Goal: Task Accomplishment & Management: Manage account settings

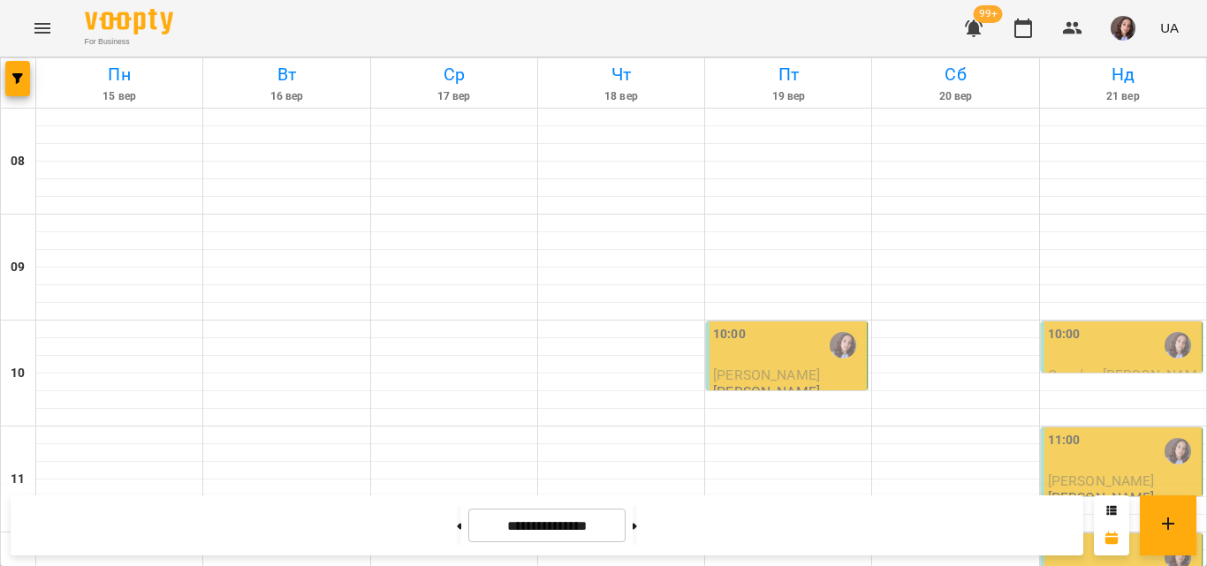
scroll to position [884, 0]
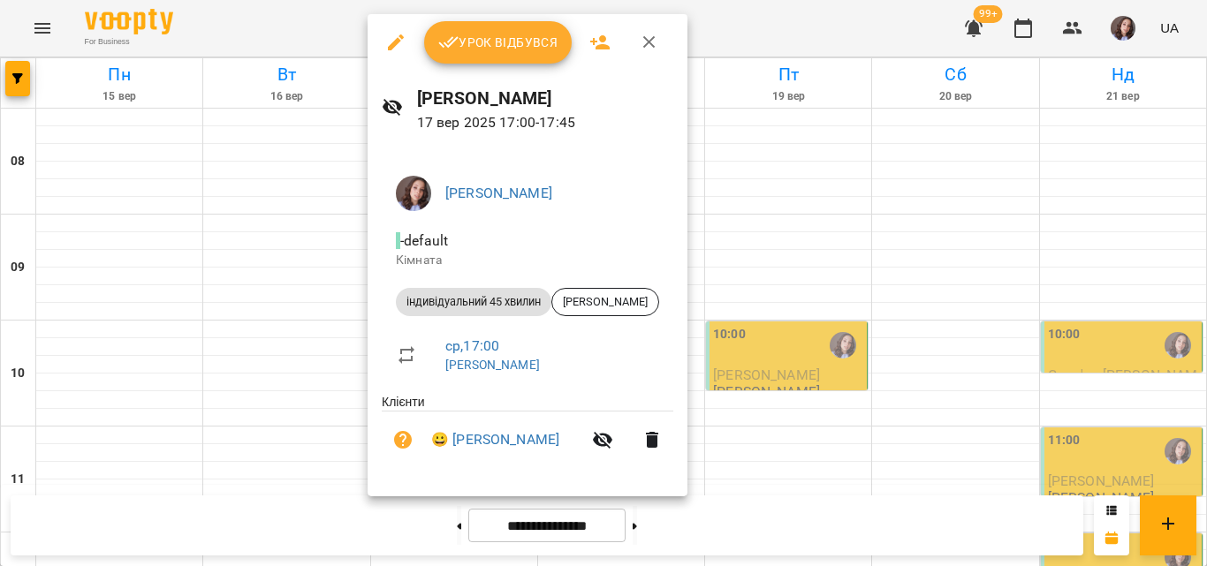
click at [517, 48] on span "Урок відбувся" at bounding box center [498, 42] width 120 height 21
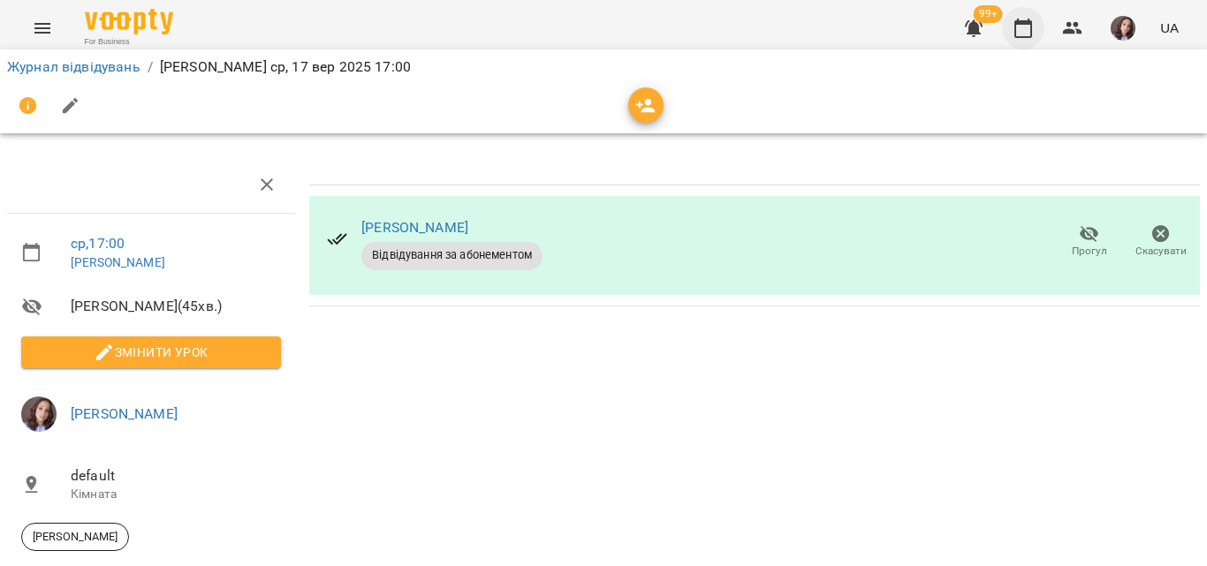
click at [1024, 34] on icon "button" at bounding box center [1023, 28] width 21 height 21
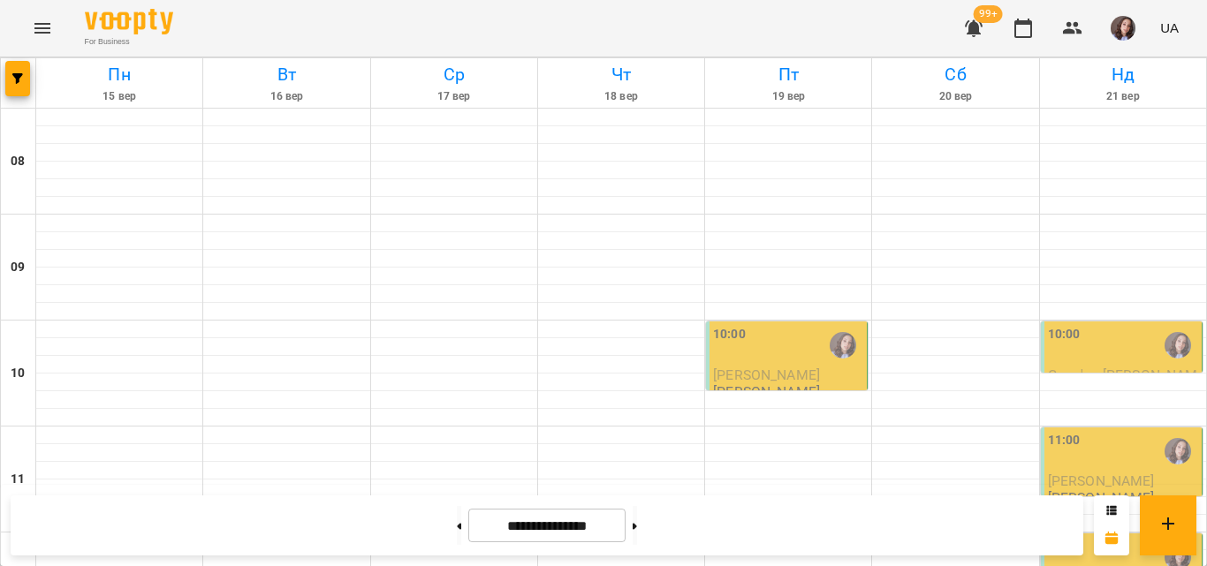
scroll to position [1018, 0]
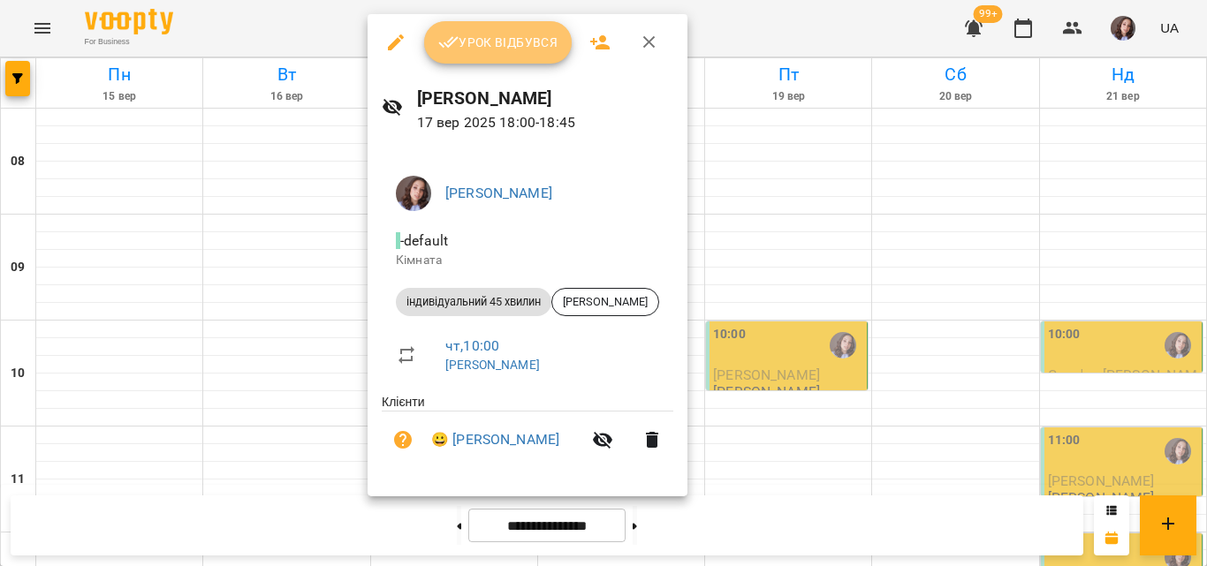
click at [526, 27] on button "Урок відбувся" at bounding box center [498, 42] width 148 height 42
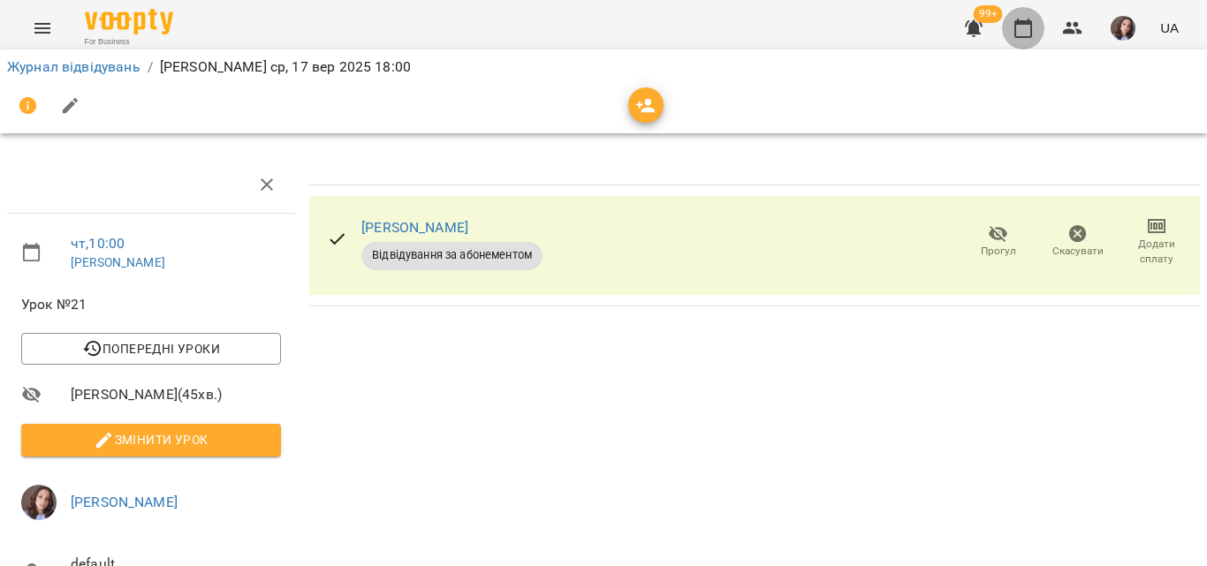
click at [1010, 27] on button "button" at bounding box center [1023, 28] width 42 height 42
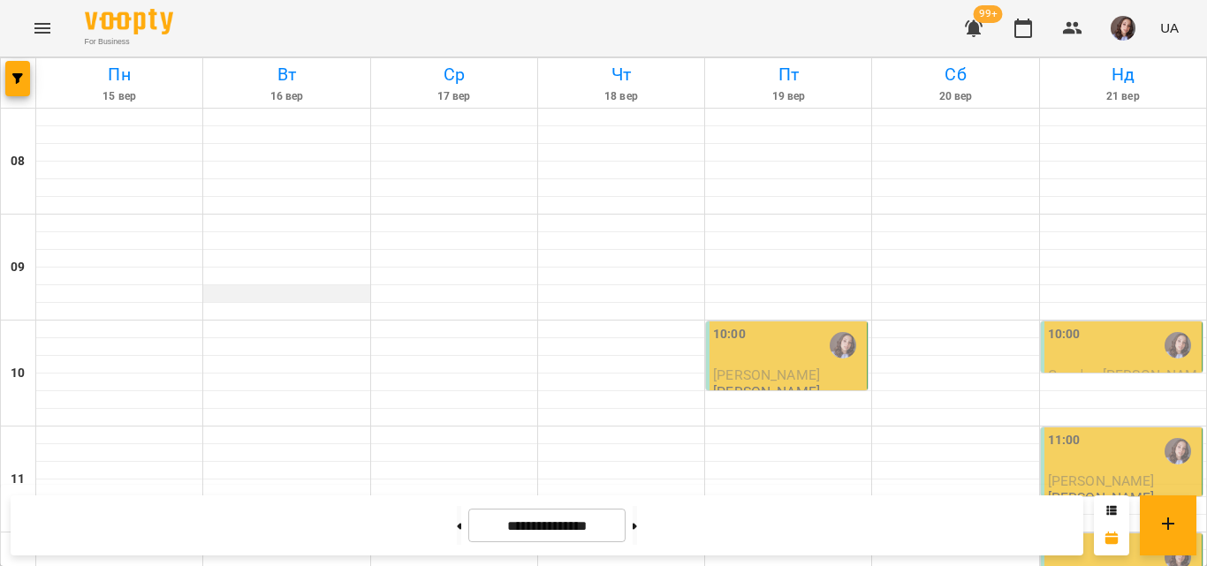
scroll to position [1106, 0]
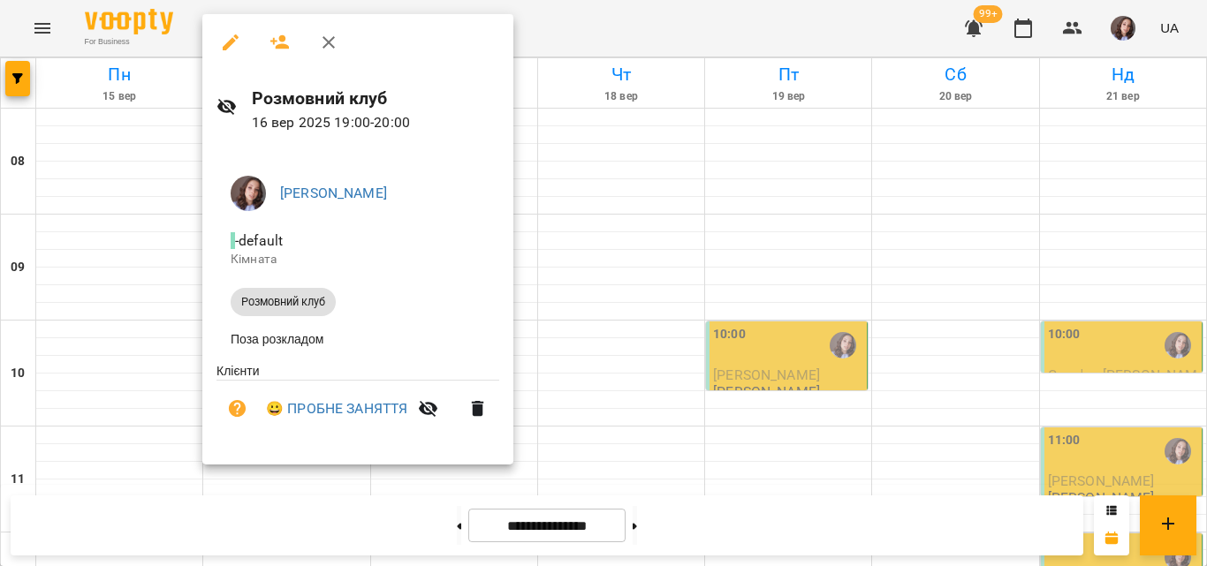
click at [327, 45] on icon "button" at bounding box center [329, 42] width 12 height 12
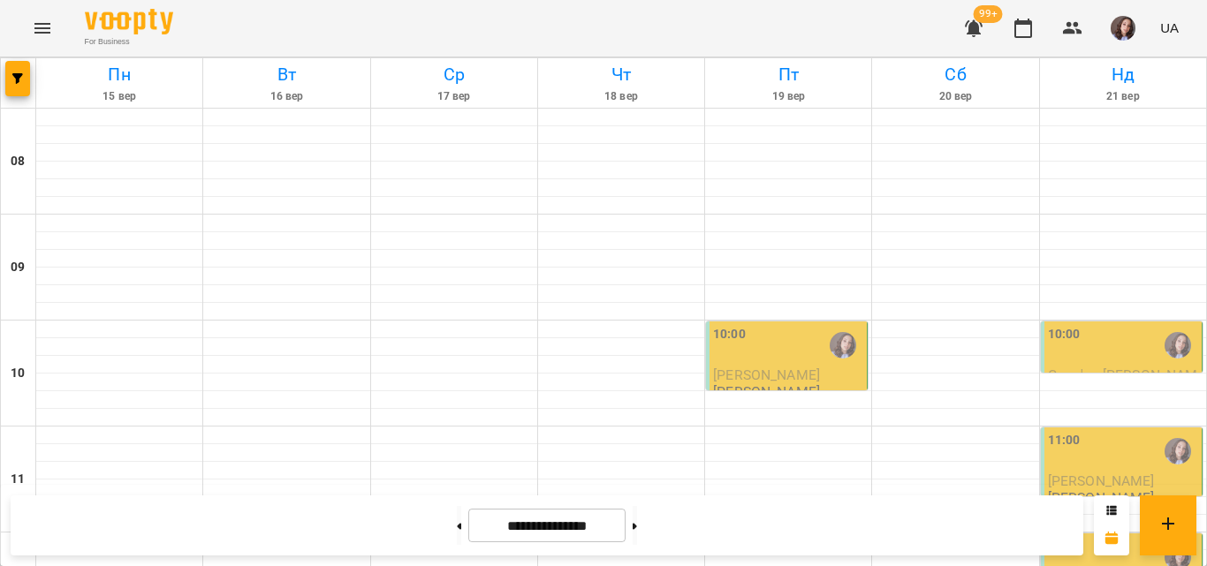
scroll to position [884, 0]
